Goal: Use online tool/utility: Utilize a website feature to perform a specific function

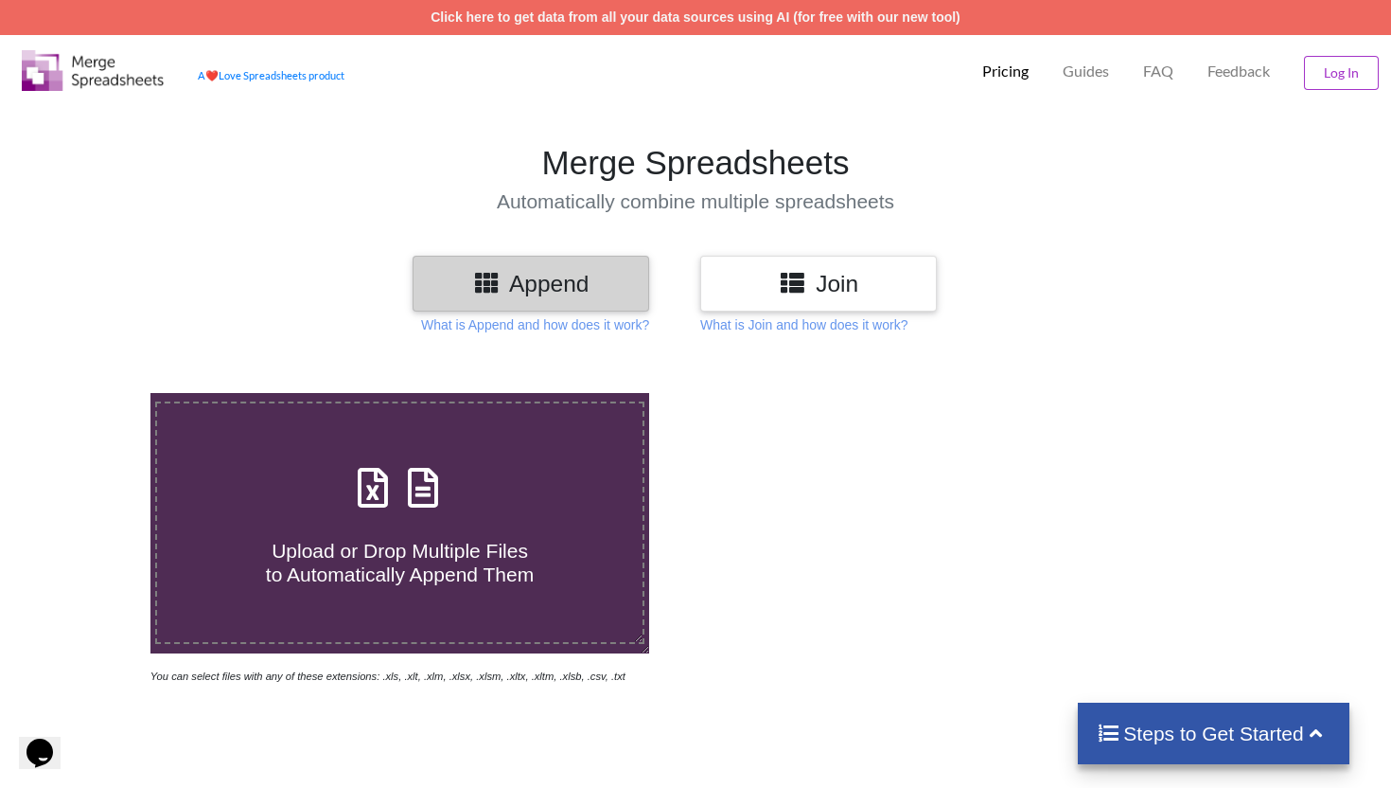
click at [868, 278] on h3 "Join" at bounding box center [819, 283] width 208 height 27
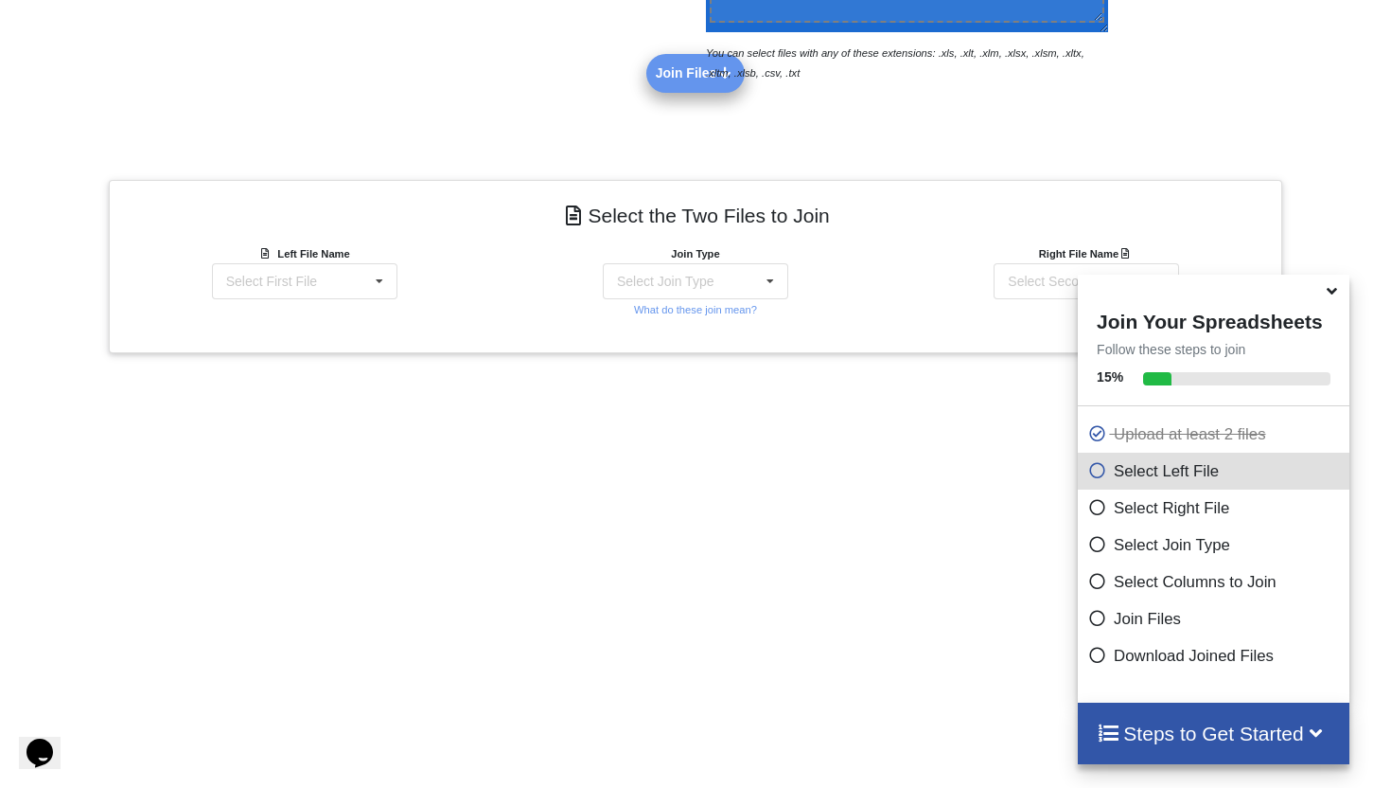
scroll to position [652, 0]
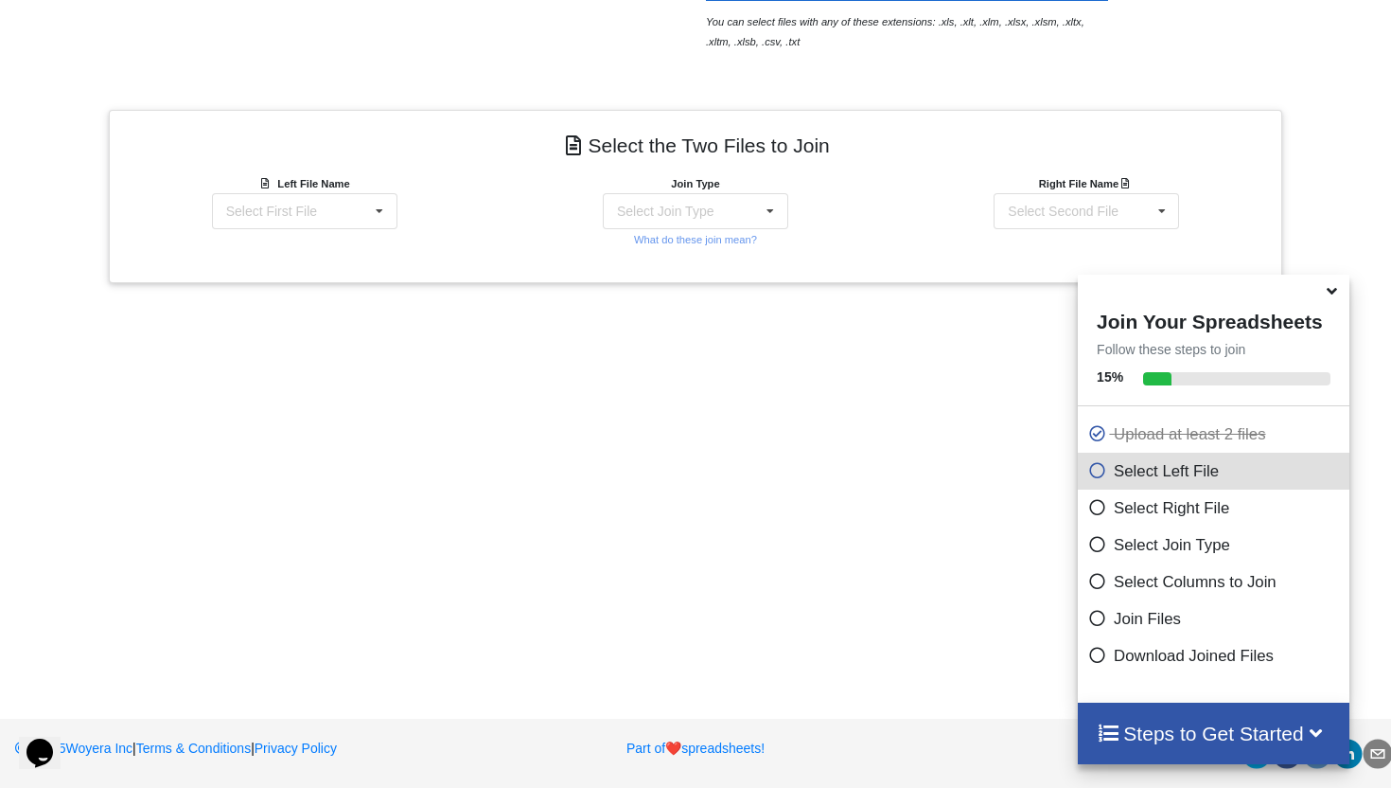
click at [1333, 301] on span at bounding box center [1333, 291] width 23 height 19
click at [1339, 296] on icon at bounding box center [1332, 287] width 20 height 17
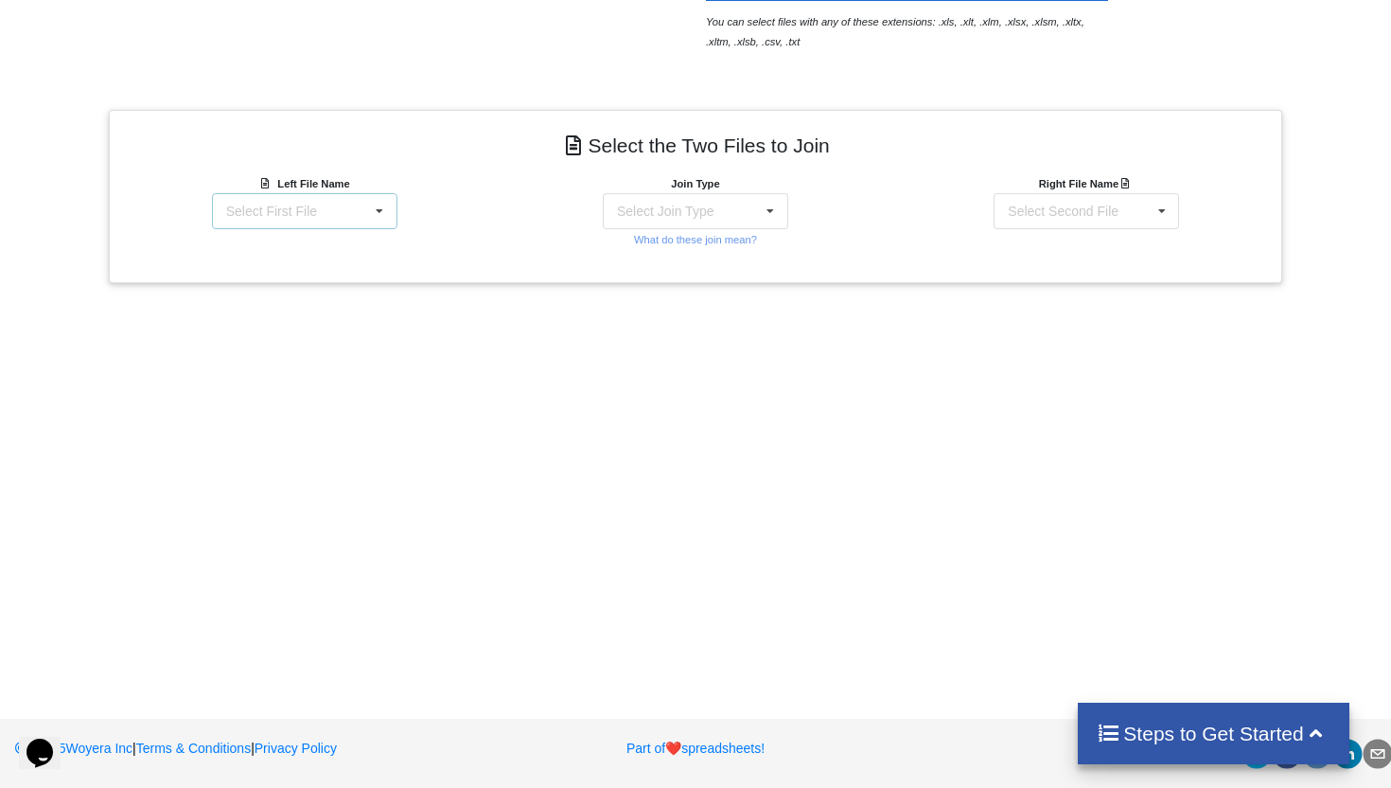
click at [343, 216] on div "Select First File matters [DATE] [DATE].csv Matter balance summary (09_17_2025)…" at bounding box center [305, 211] width 186 height 36
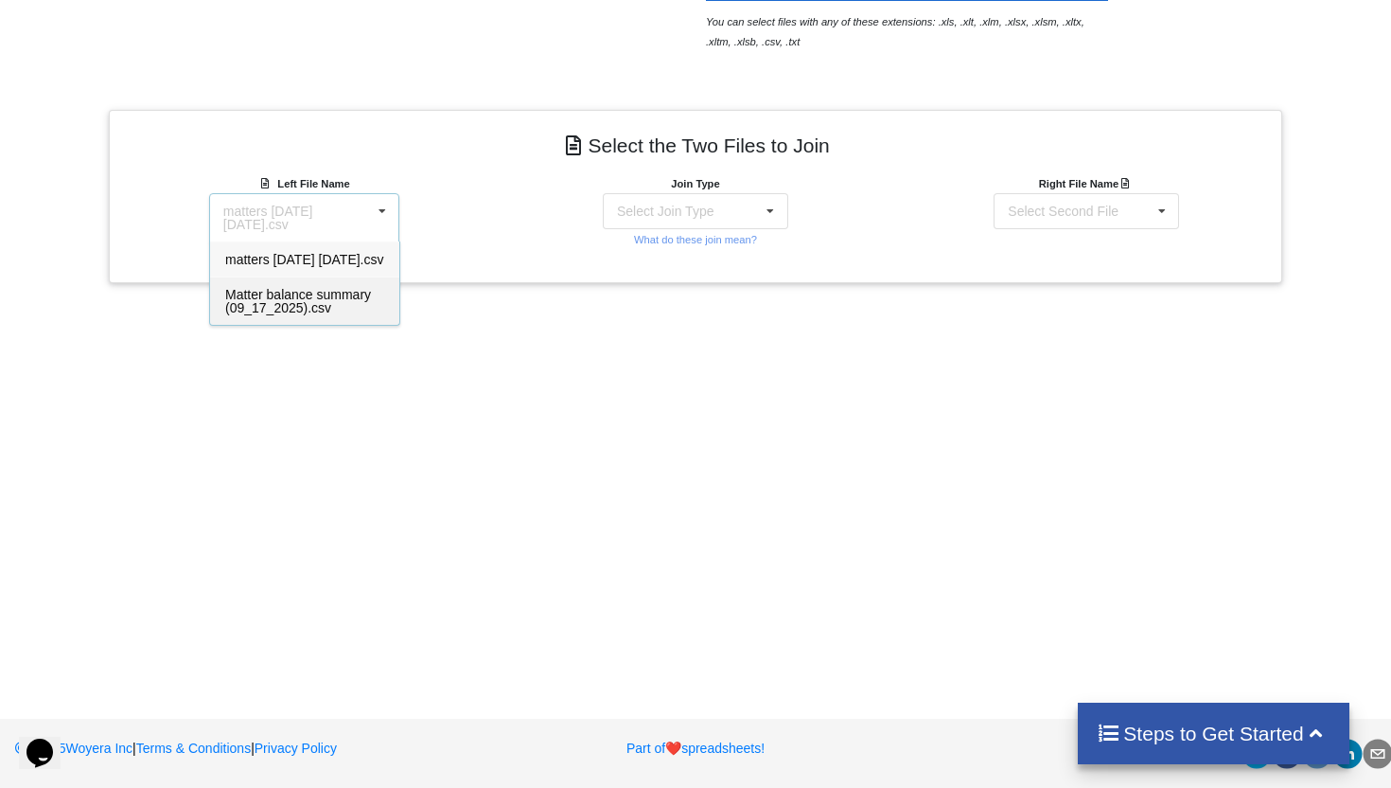
click at [300, 300] on span "Matter balance summary (09_17_2025).csv" at bounding box center [298, 301] width 146 height 28
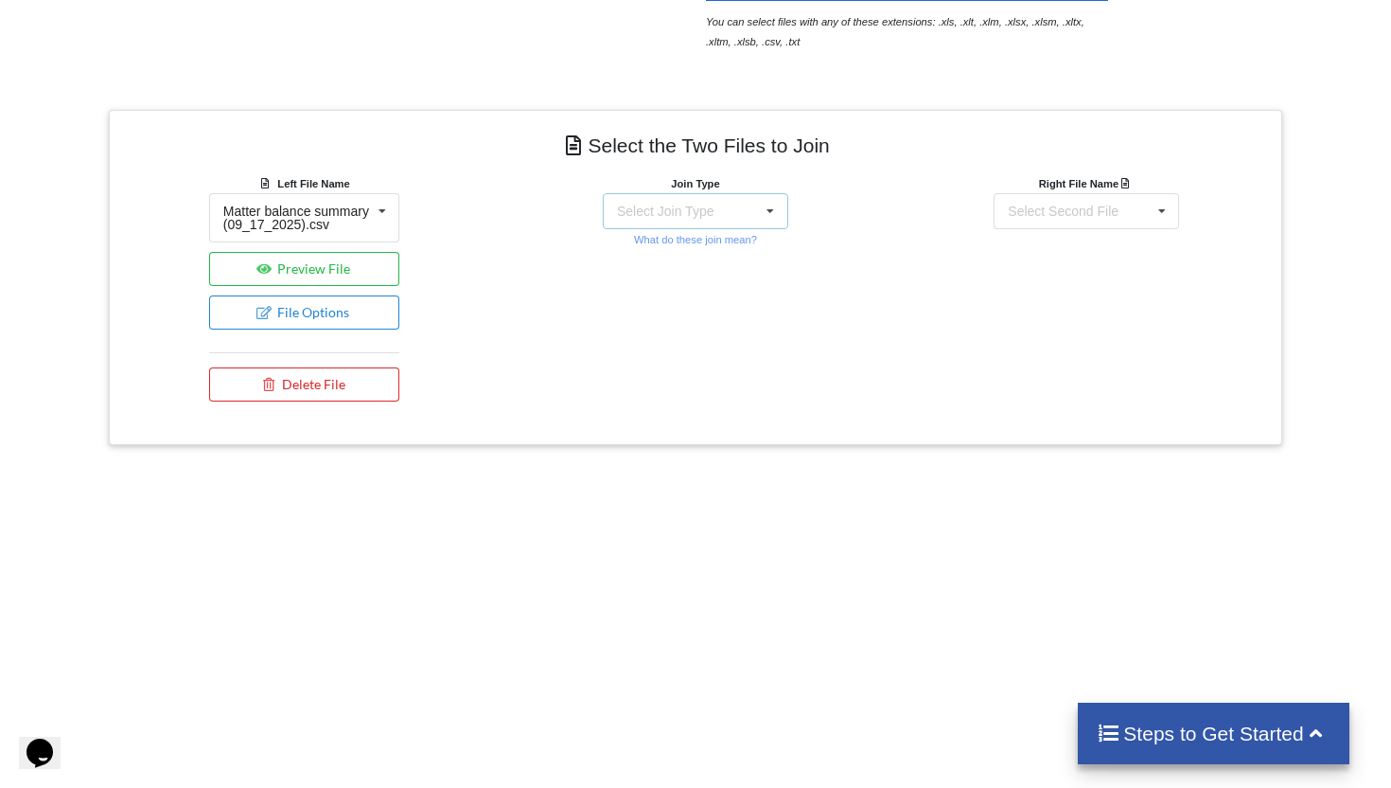
click at [751, 202] on div "Select Join Type INNER JOIN LEFT JOIN RIGHT JOIN FULL JOIN" at bounding box center [696, 211] width 186 height 36
click at [677, 262] on div "INNER JOIN" at bounding box center [706, 263] width 115 height 20
click at [1067, 204] on div "Select Second File" at bounding box center [1063, 210] width 111 height 13
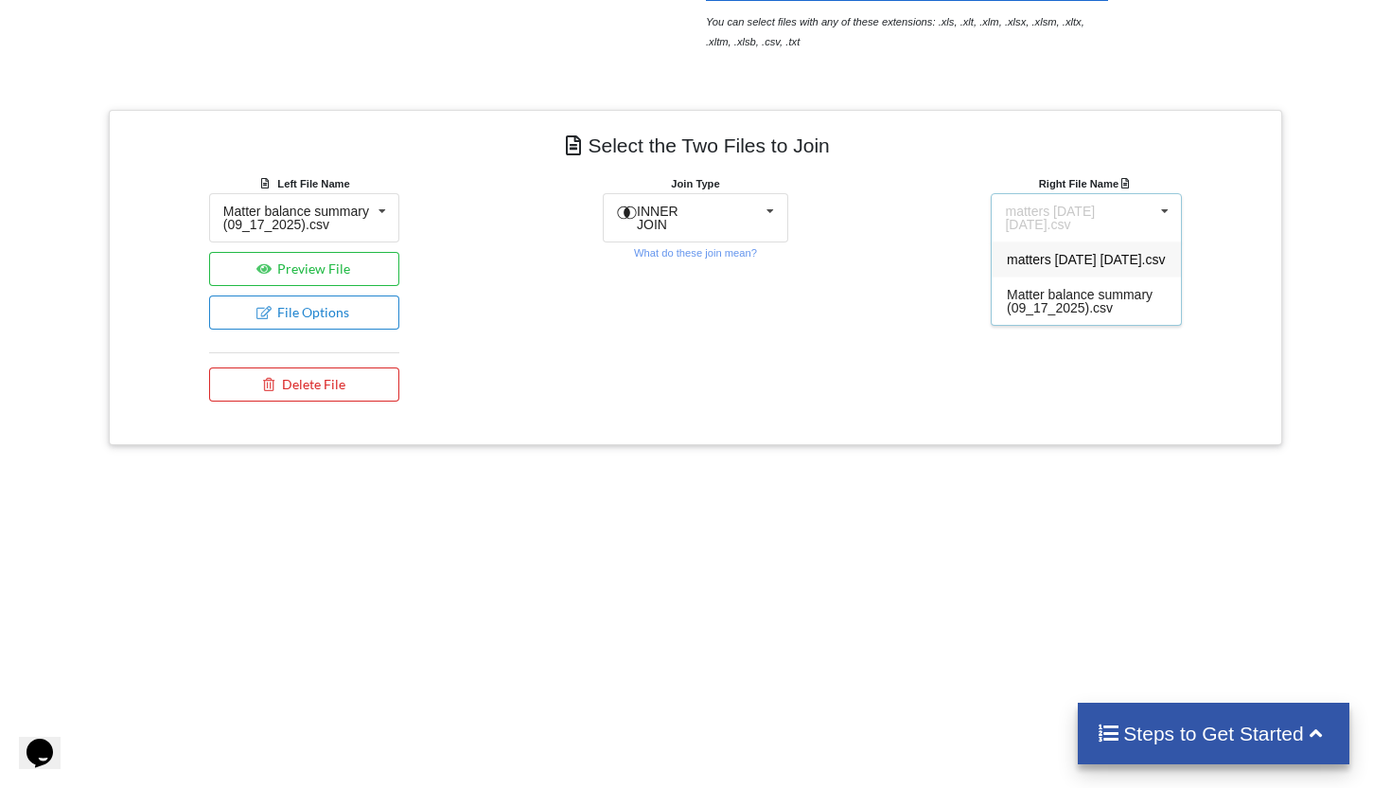
click at [1067, 253] on span "matters [DATE] [DATE].csv" at bounding box center [1086, 259] width 159 height 15
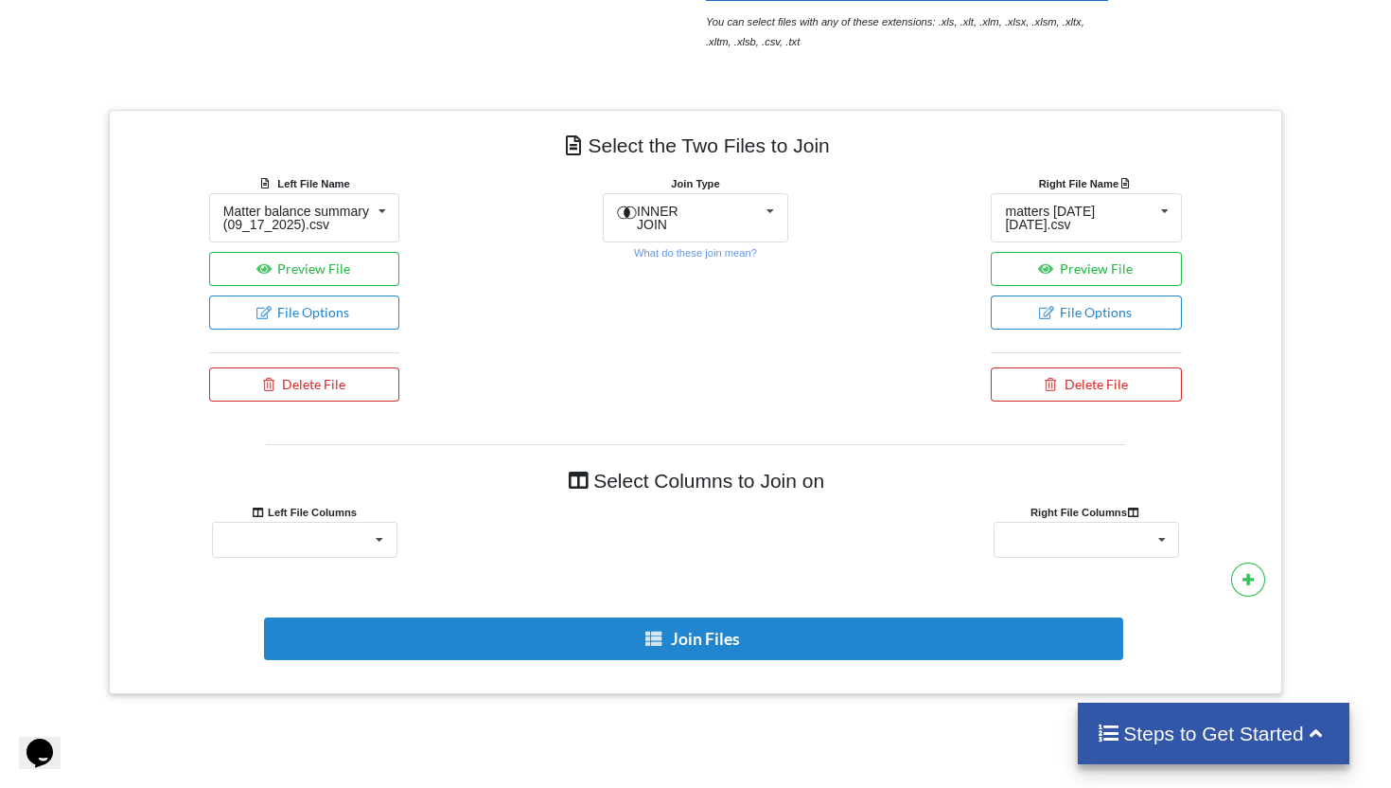
scroll to position [653, 0]
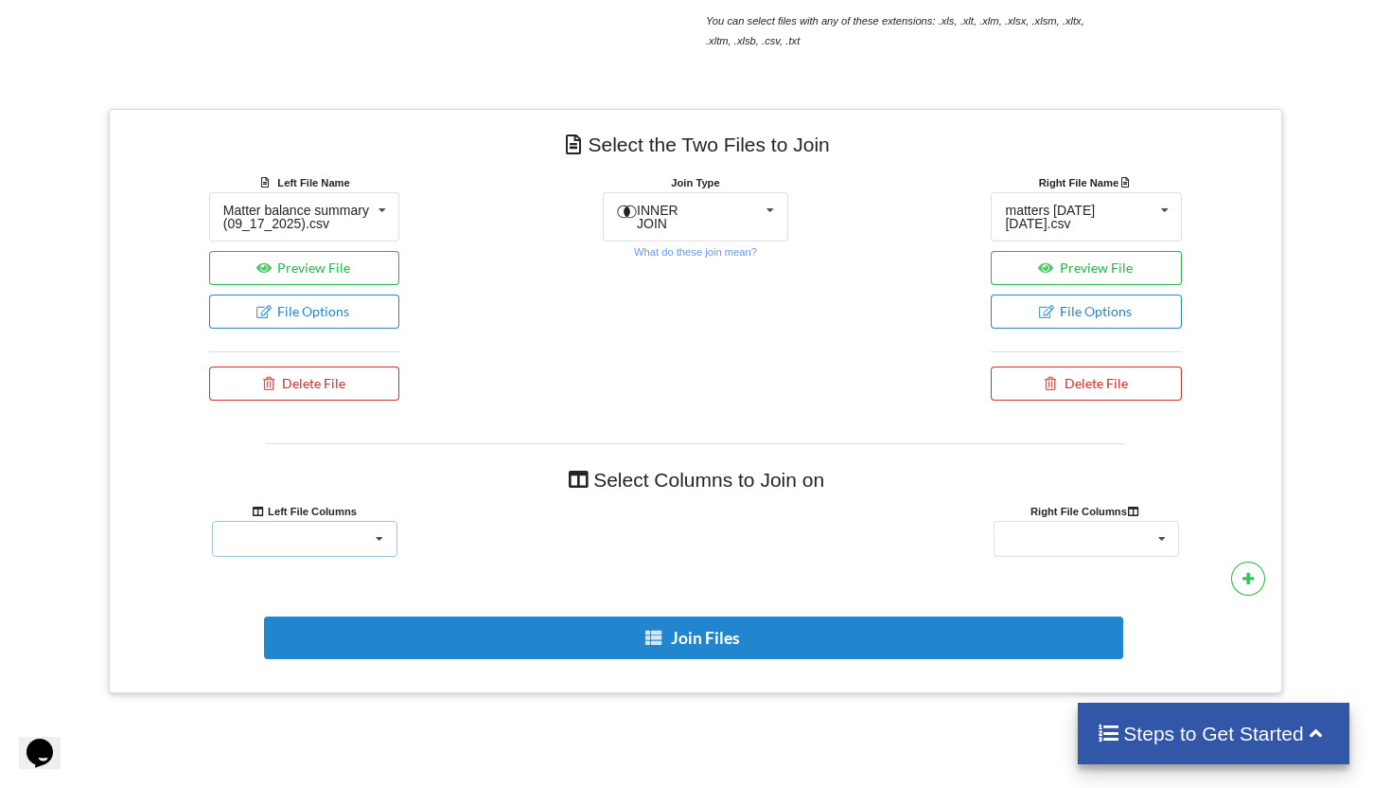
click at [353, 551] on div "Responsible Attorney Client Accounts Receivable Time In Progress Expense In Pro…" at bounding box center [305, 539] width 186 height 36
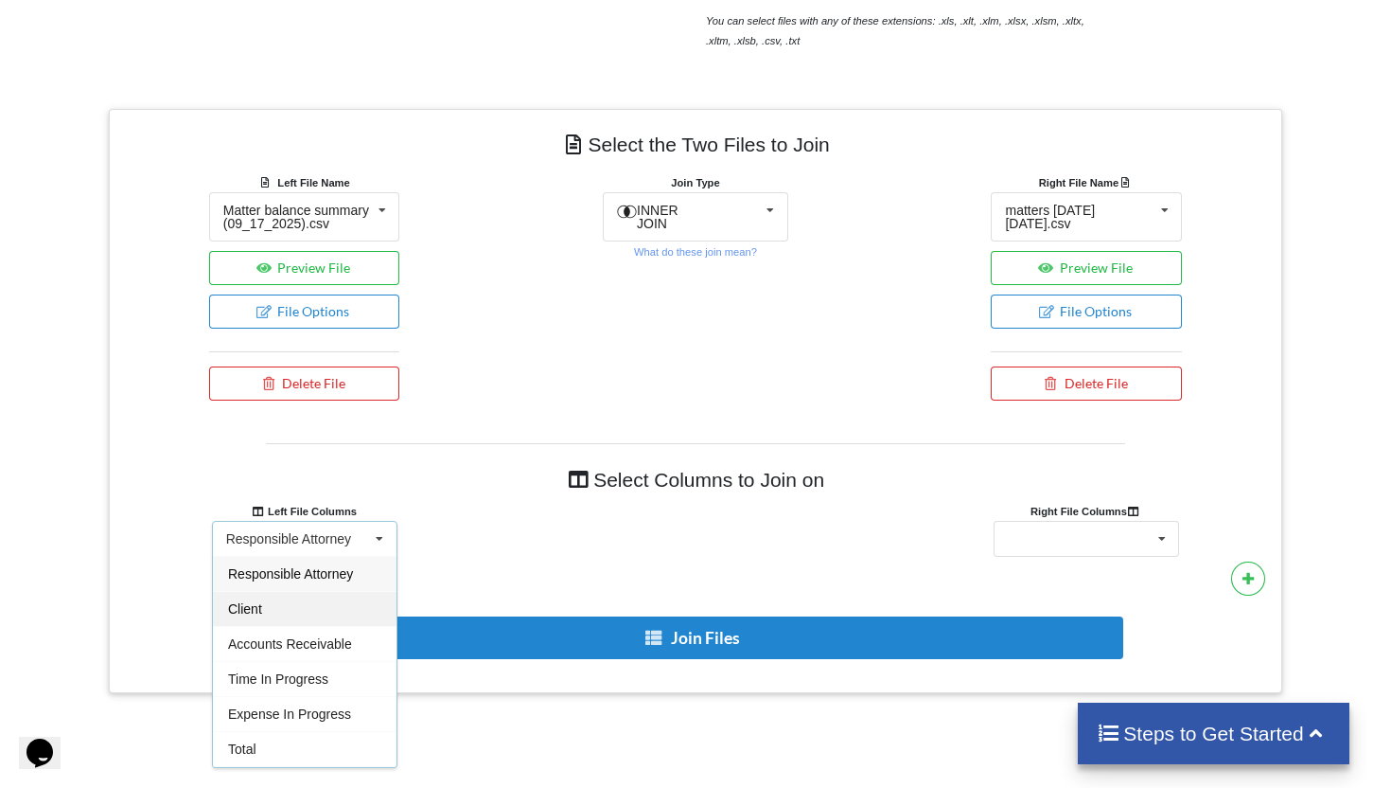
click at [284, 620] on div "Client" at bounding box center [305, 608] width 184 height 35
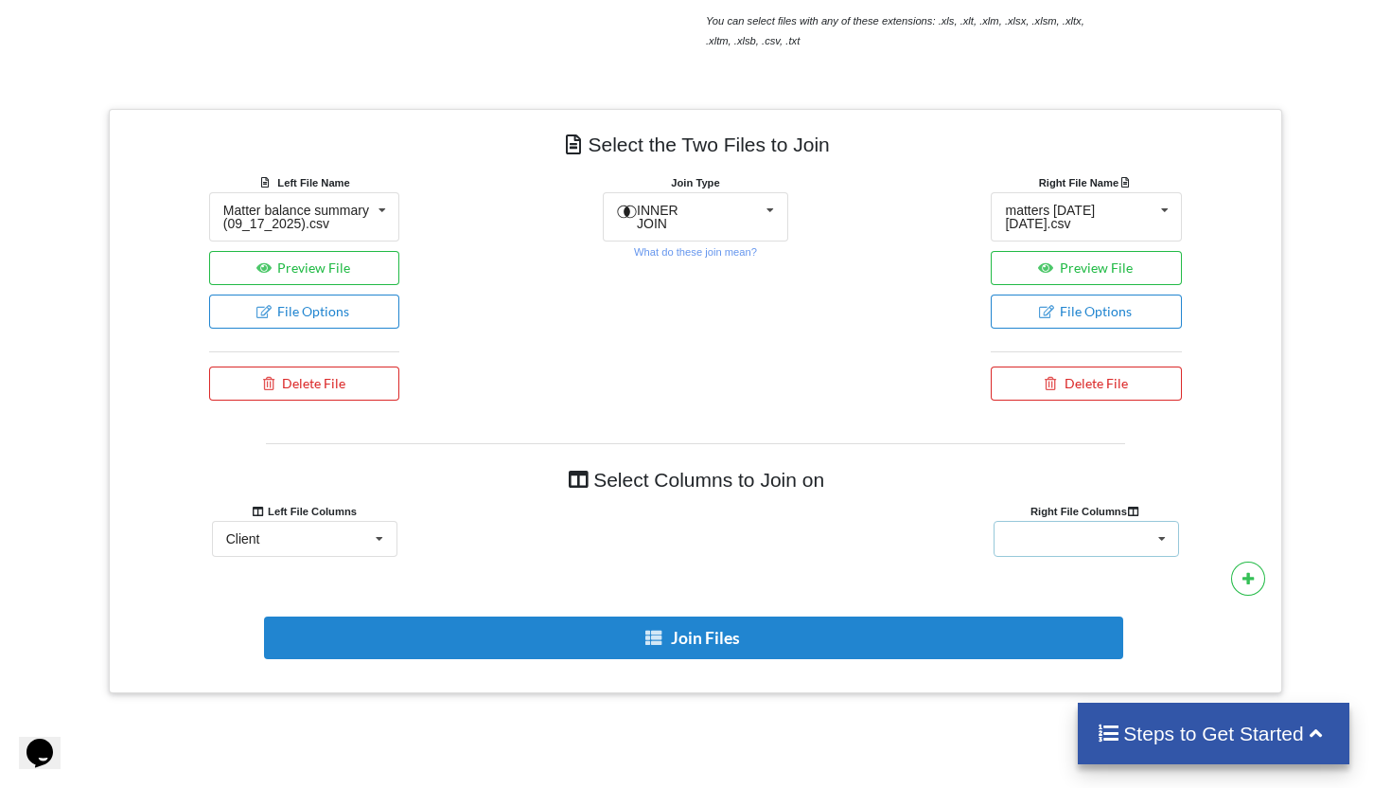
click at [1113, 557] on div "Client Name Client Location Minimum Threshold Refill Request Due Hold/Lock No R…" at bounding box center [1087, 539] width 186 height 36
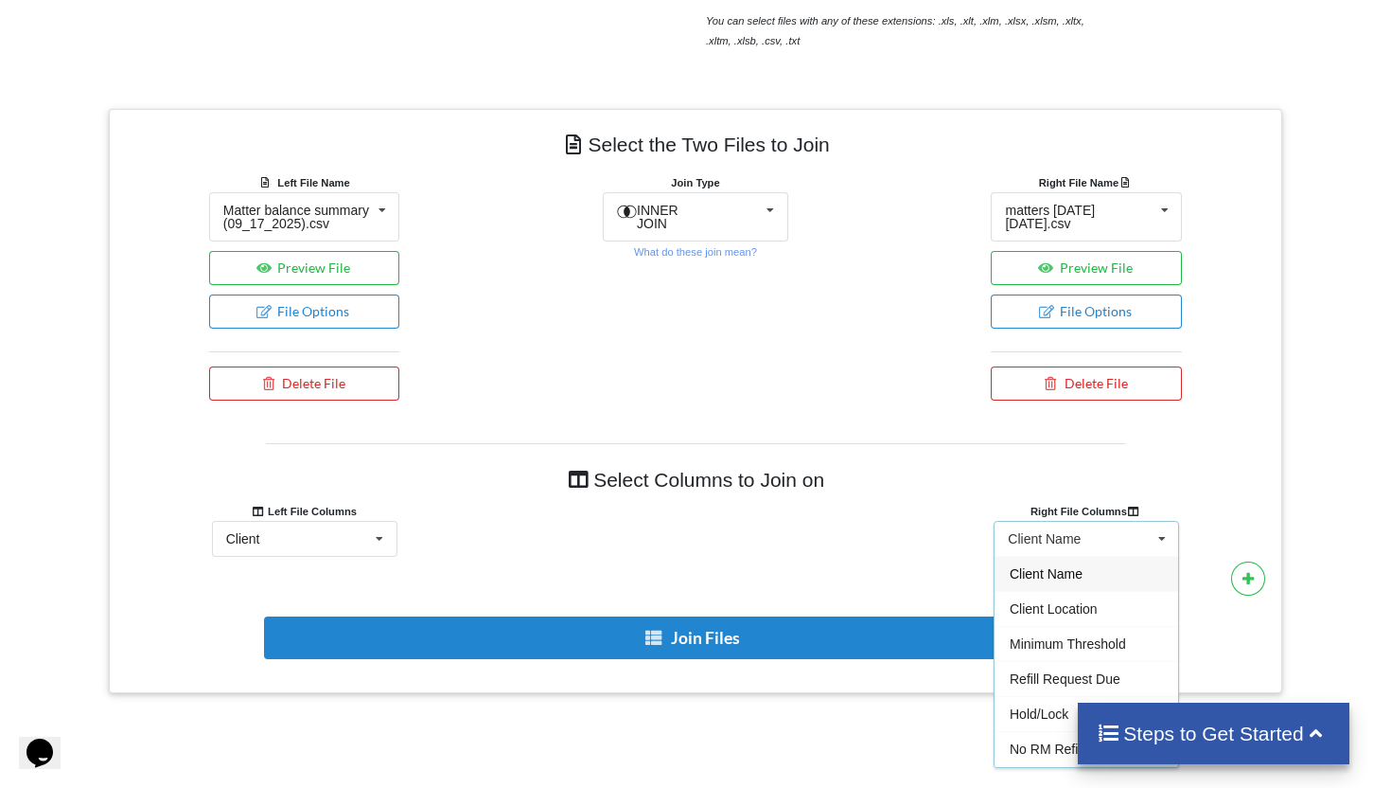
click at [1048, 581] on span "Client Name" at bounding box center [1046, 573] width 73 height 15
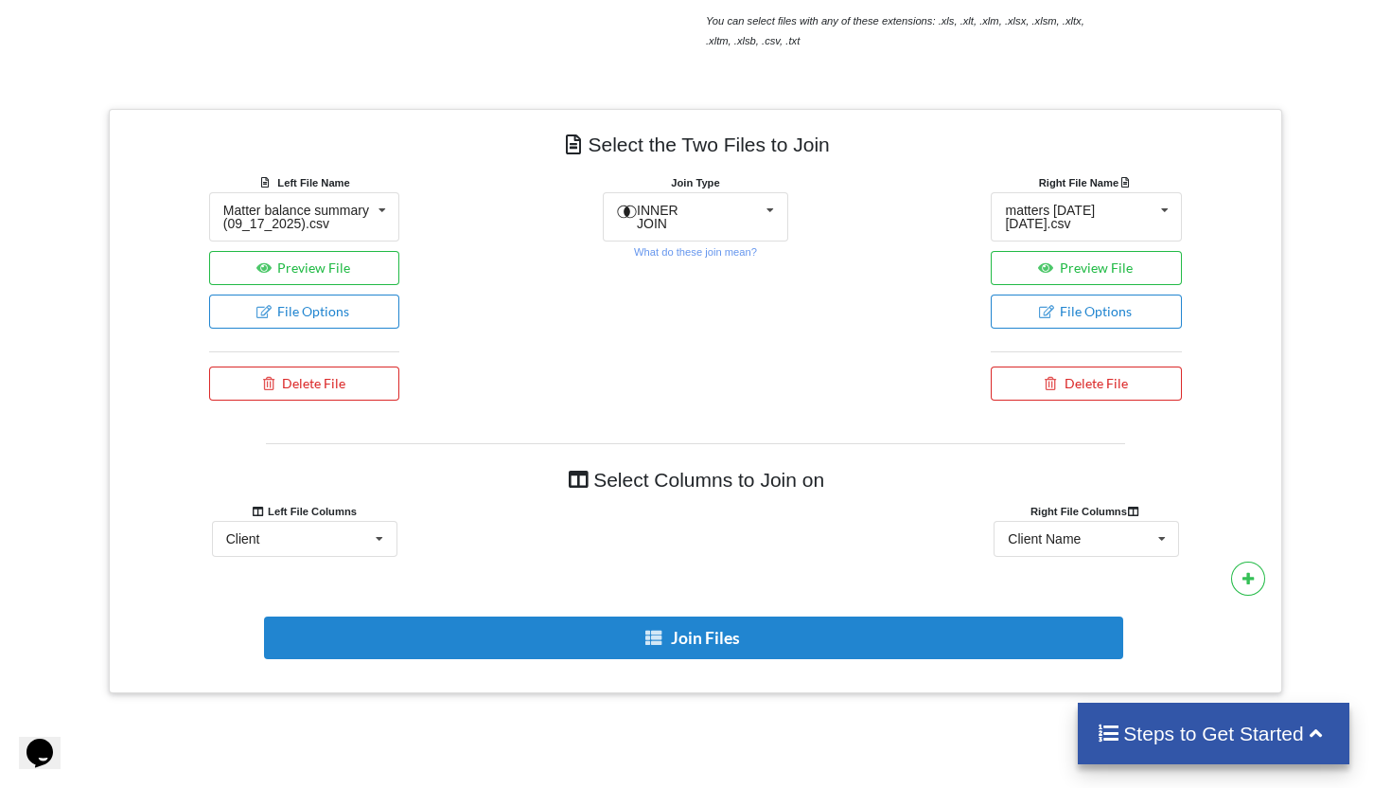
scroll to position [688, 0]
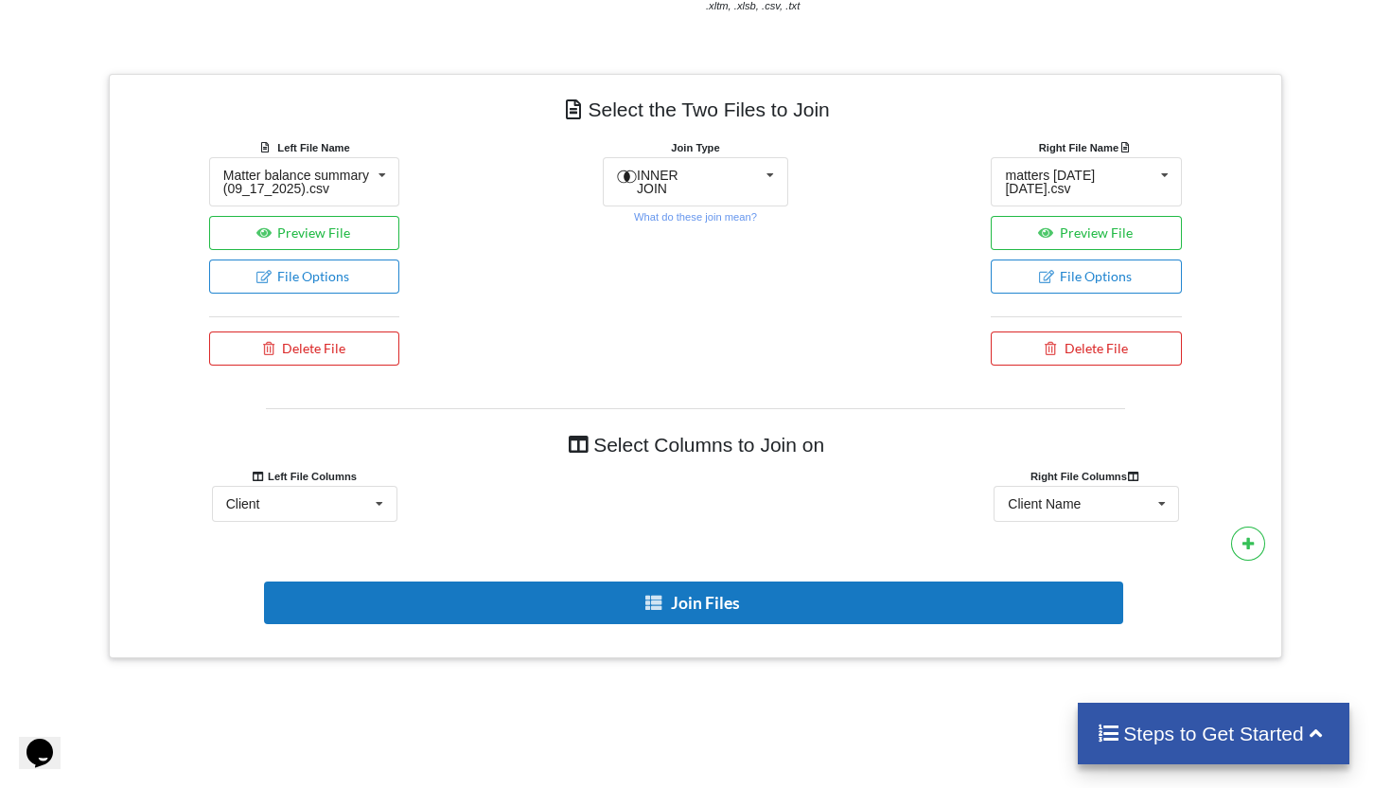
click at [658, 608] on icon at bounding box center [654, 601] width 20 height 14
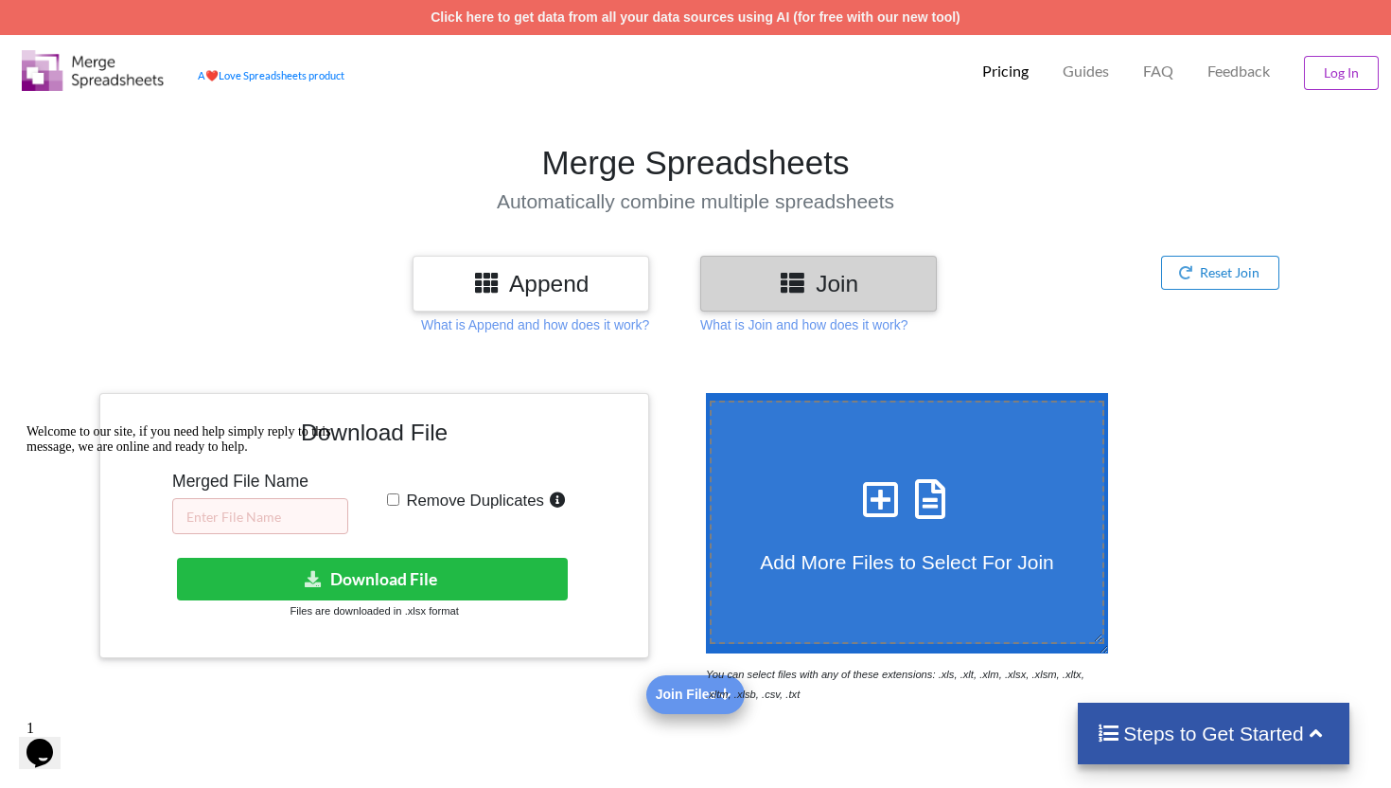
scroll to position [0, 0]
click at [267, 454] on div "Welcome to our site, if you need help simply reply to this message, we are onli…" at bounding box center [197, 439] width 341 height 30
click at [27, 424] on icon "Chat attention grabber" at bounding box center [27, 424] width 0 height 0
click at [265, 515] on input "text" at bounding box center [260, 516] width 176 height 36
type input "RM 09.17"
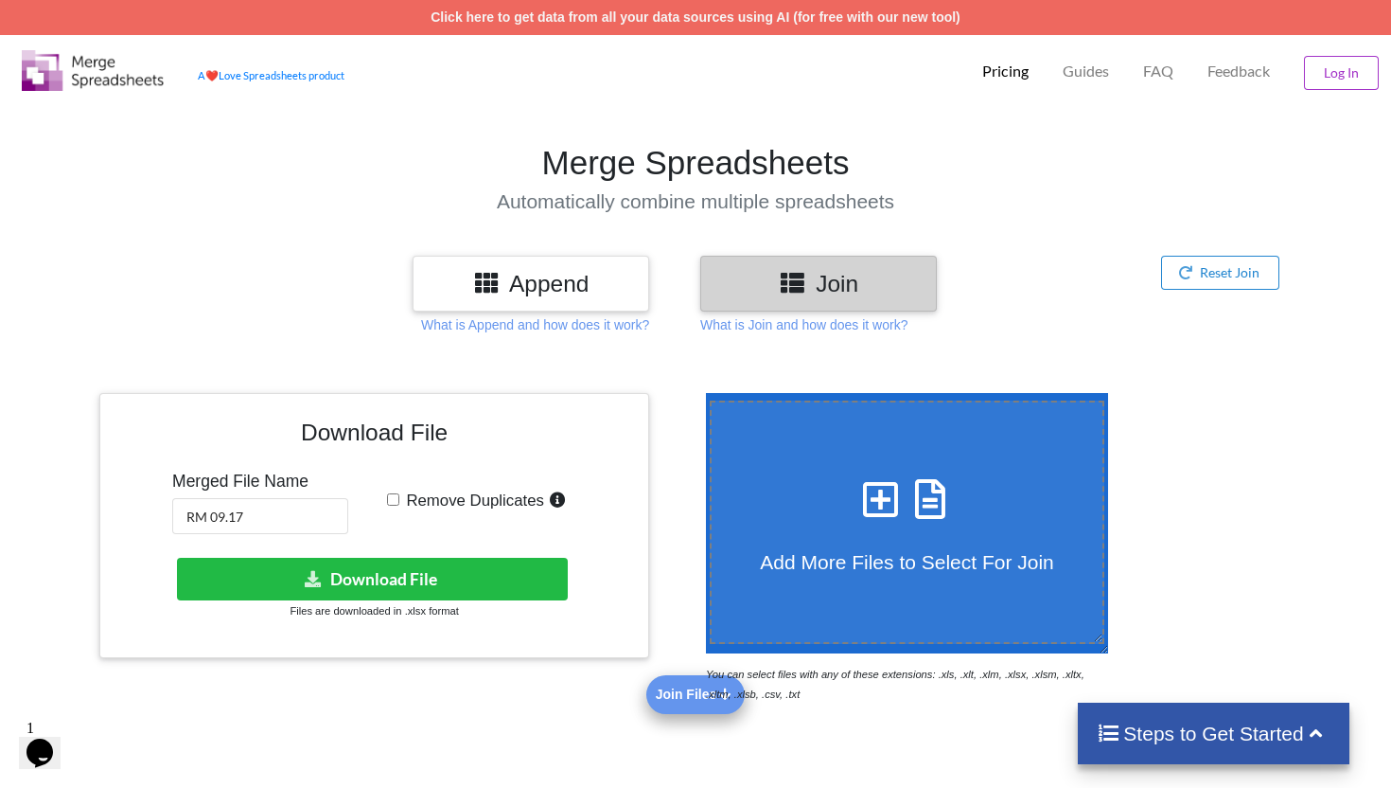
click at [393, 503] on input "Remove Duplicates" at bounding box center [393, 499] width 12 height 12
checkbox input "true"
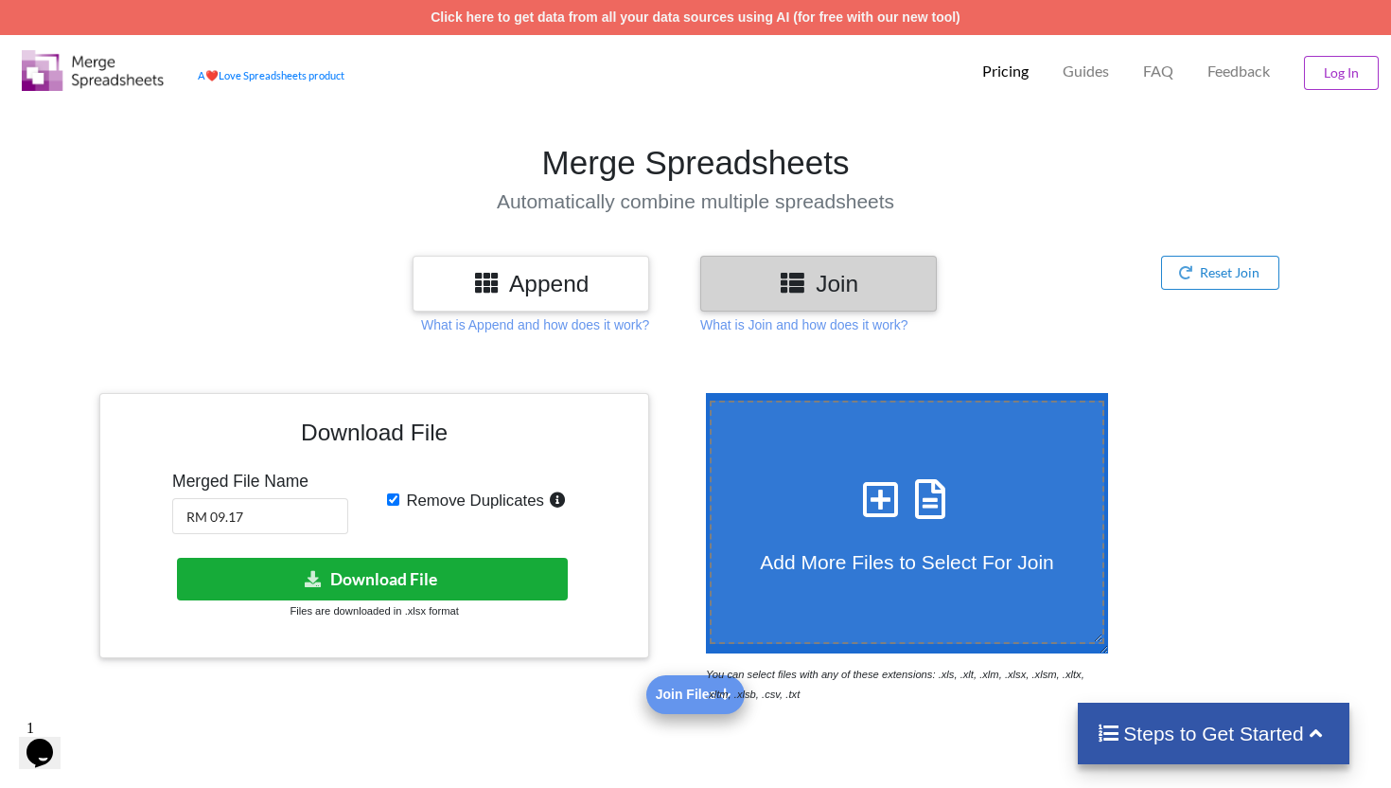
click at [435, 582] on button "Download File" at bounding box center [372, 579] width 391 height 43
